Goal: Check status: Check status

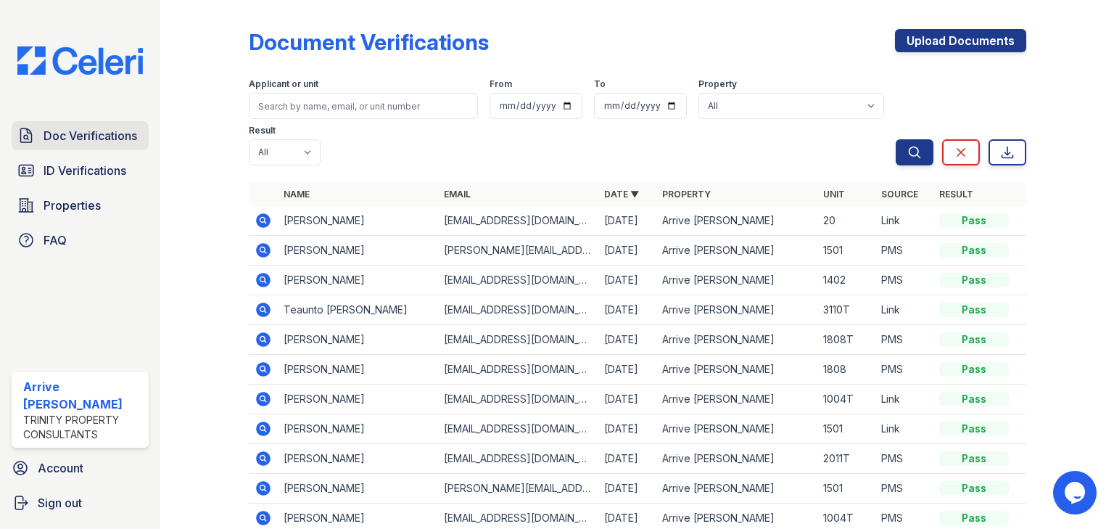
click at [75, 139] on span "Doc Verifications" at bounding box center [91, 135] width 94 height 17
click at [255, 212] on icon at bounding box center [263, 220] width 17 height 17
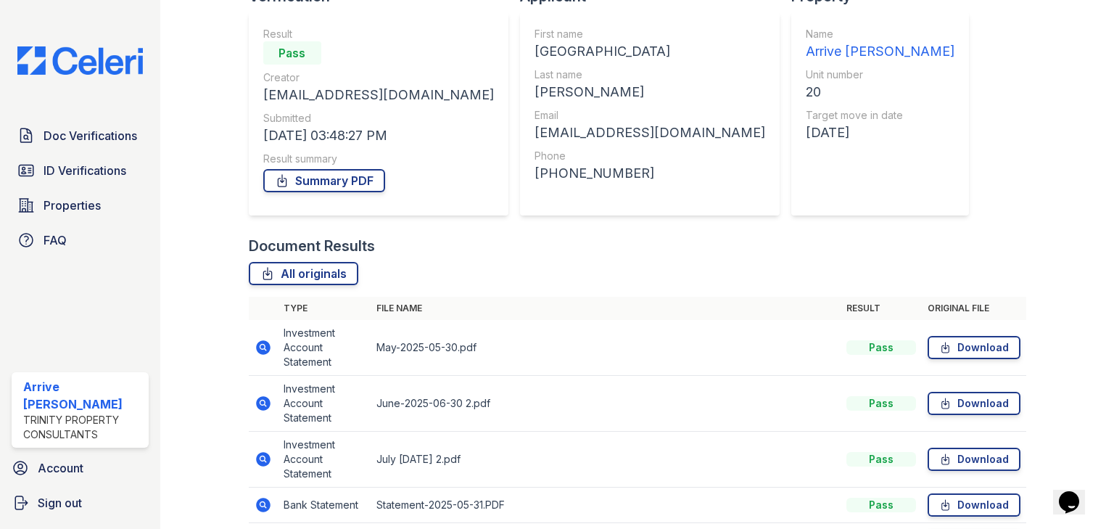
scroll to position [250, 0]
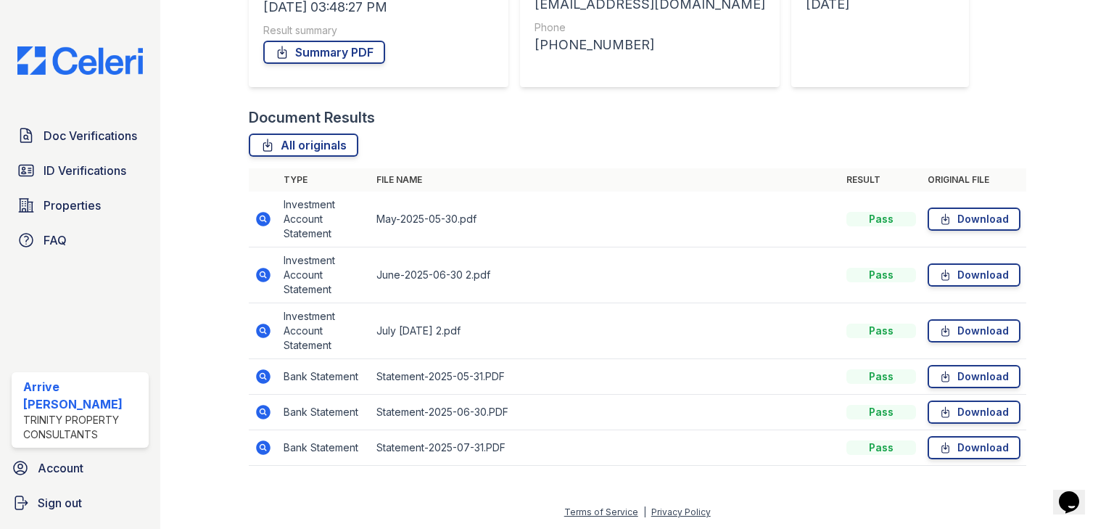
click at [263, 214] on icon at bounding box center [263, 219] width 15 height 15
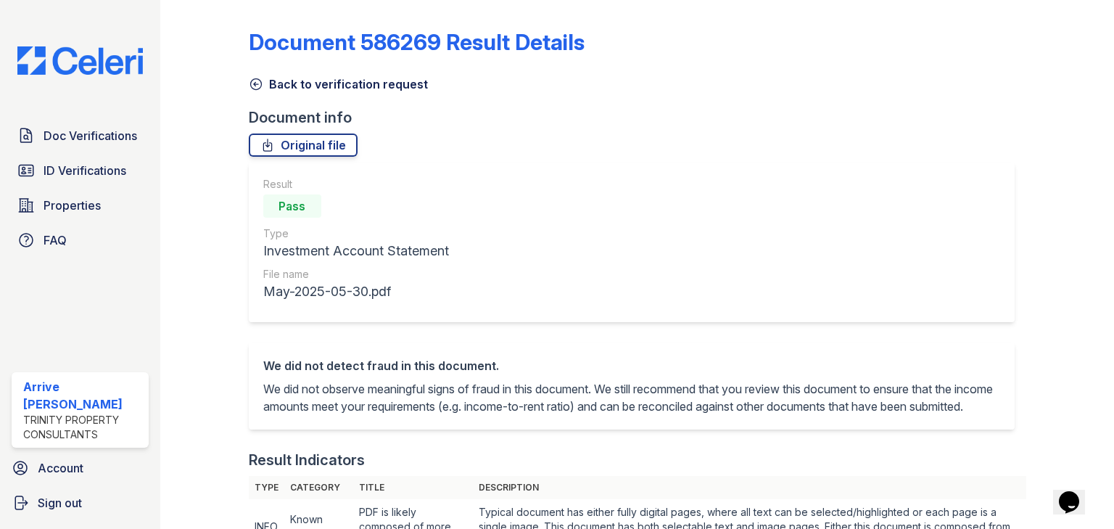
click at [255, 80] on icon at bounding box center [256, 84] width 15 height 15
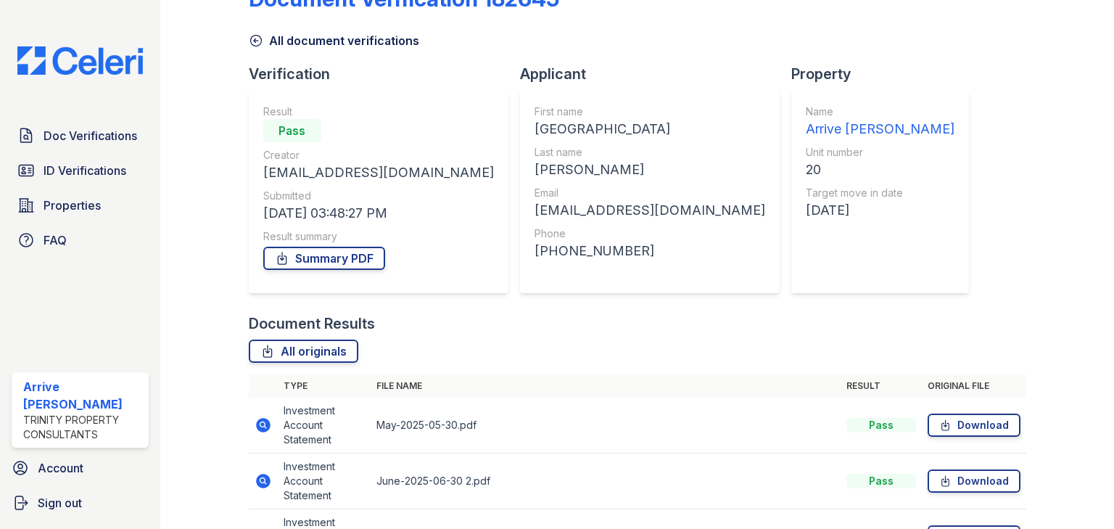
scroll to position [232, 0]
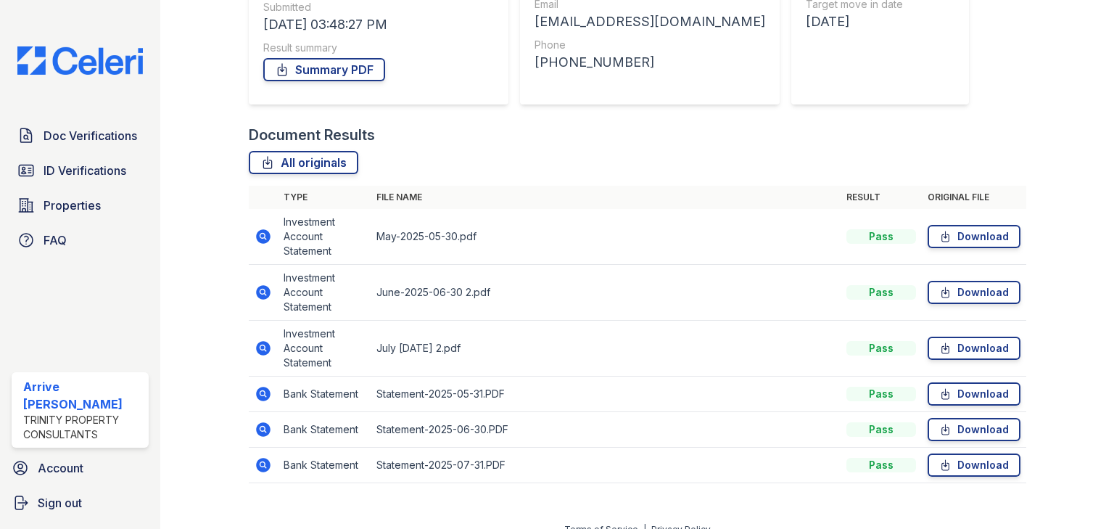
click at [260, 292] on icon at bounding box center [262, 291] width 4 height 4
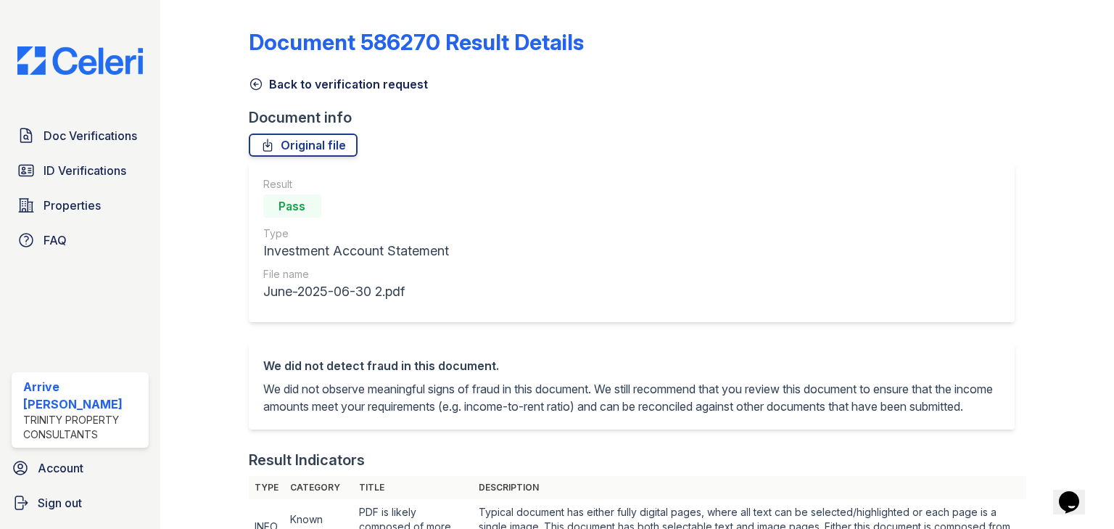
click at [250, 81] on icon at bounding box center [255, 84] width 11 height 11
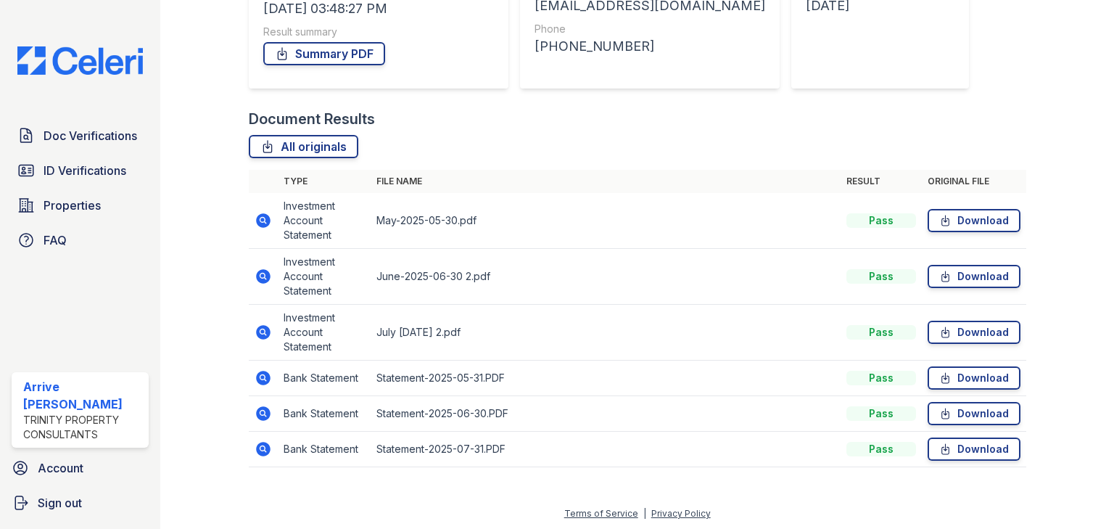
scroll to position [250, 0]
click at [261, 330] on icon at bounding box center [262, 330] width 4 height 4
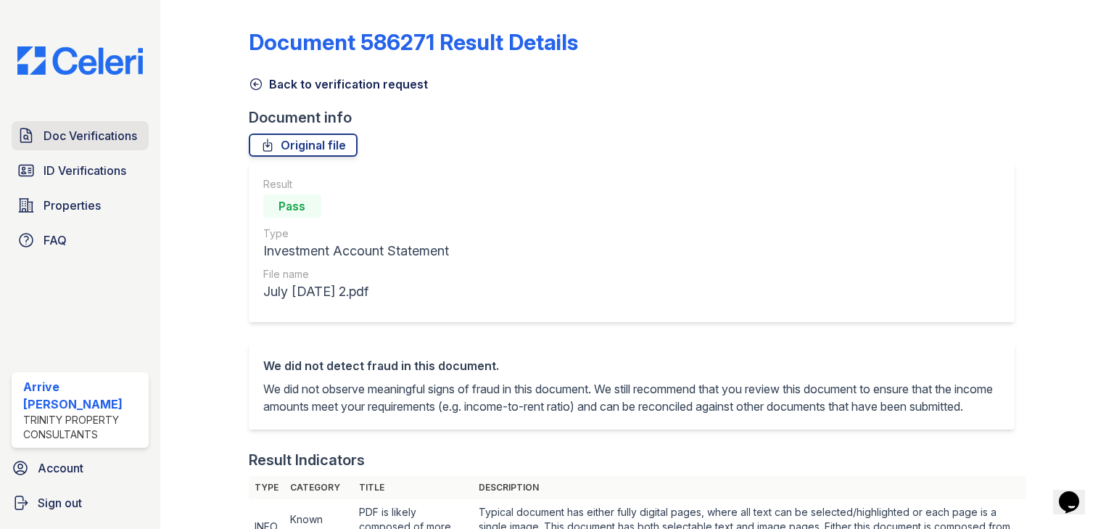
click at [86, 135] on span "Doc Verifications" at bounding box center [91, 135] width 94 height 17
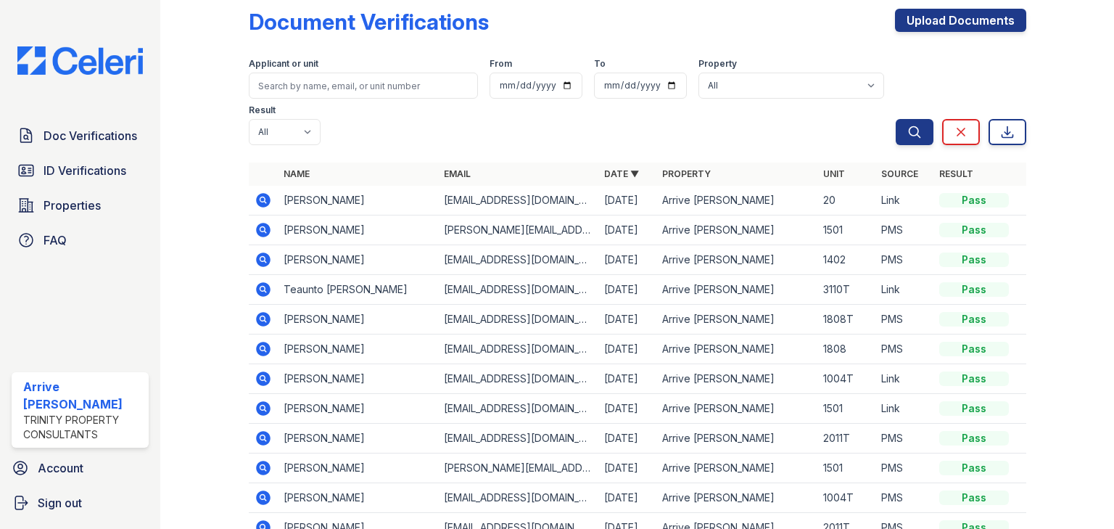
scroll to position [58, 0]
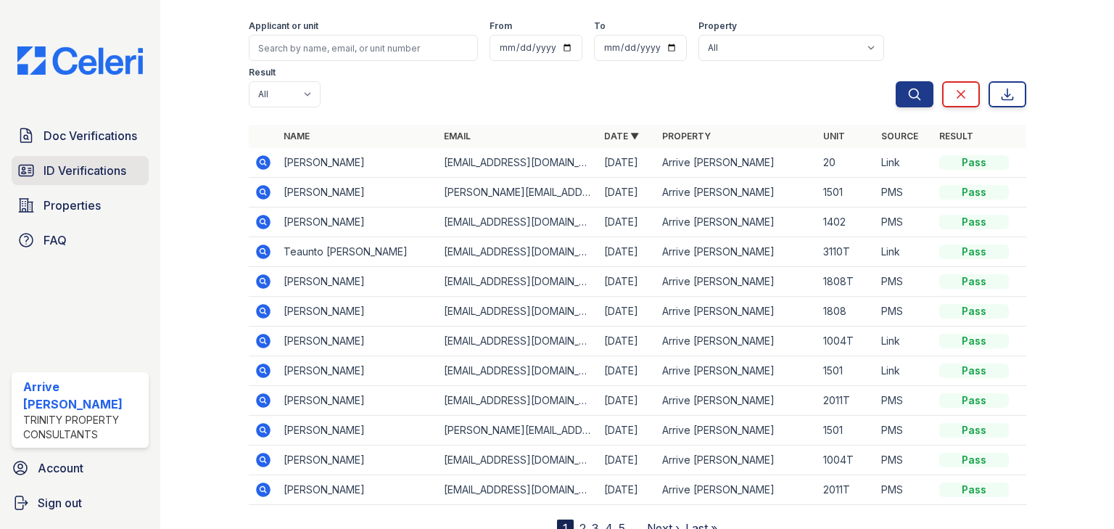
click at [102, 176] on span "ID Verifications" at bounding box center [85, 170] width 83 height 17
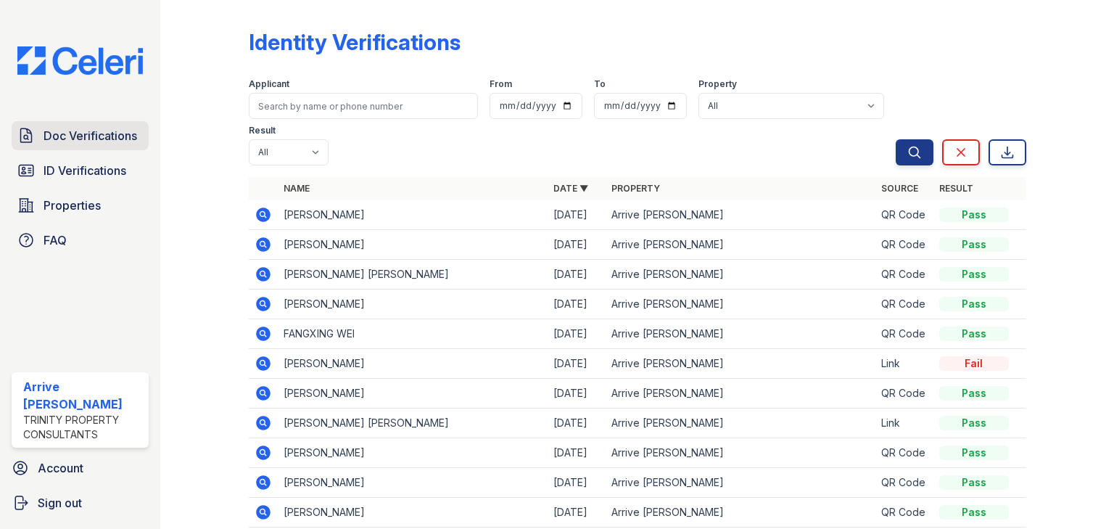
click at [93, 130] on span "Doc Verifications" at bounding box center [91, 135] width 94 height 17
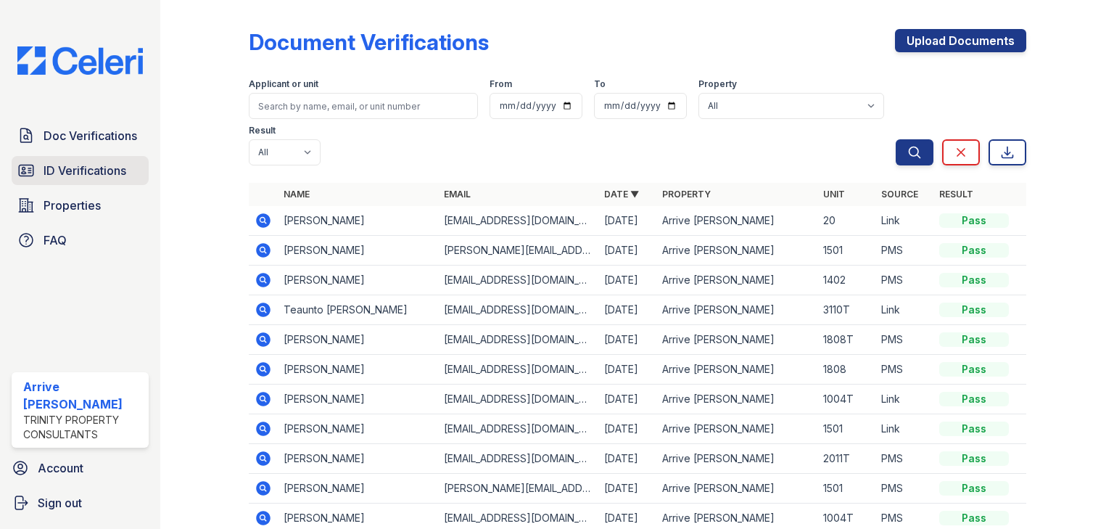
click at [99, 168] on span "ID Verifications" at bounding box center [85, 170] width 83 height 17
